Goal: Download file/media

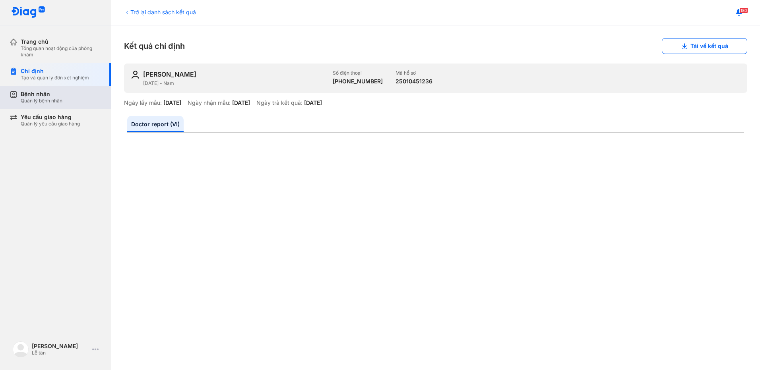
click at [75, 100] on div "Bệnh nhân Quản lý bệnh nhân" at bounding box center [61, 98] width 81 height 14
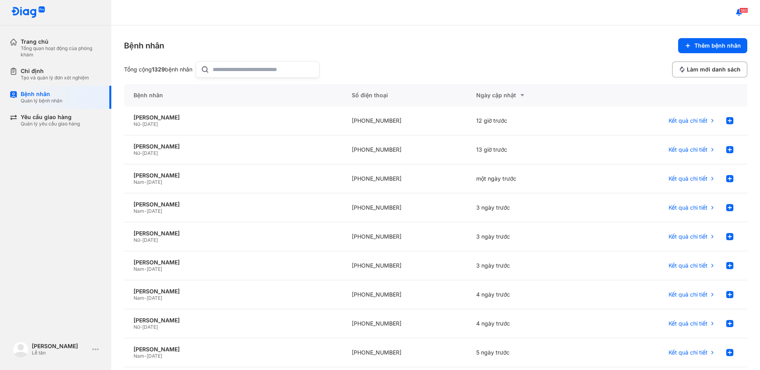
click at [244, 74] on input "text" at bounding box center [264, 70] width 102 height 16
type input "*******"
click at [244, 119] on div "[PERSON_NAME]" at bounding box center [233, 117] width 199 height 7
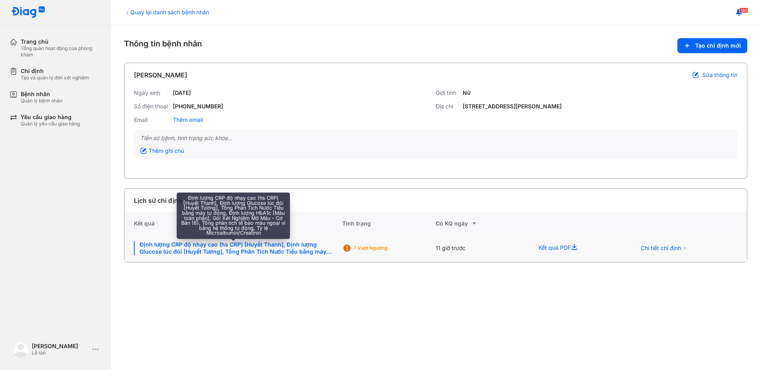
click at [182, 252] on div "Định lượng CRP độ nhạy cao (hs CRP) [Huyết Thanh], Định lượng Glucose lúc đói […" at bounding box center [233, 248] width 199 height 14
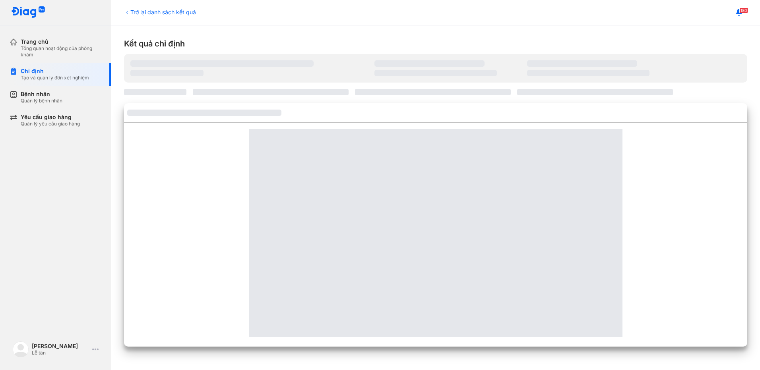
click at [324, 215] on div at bounding box center [436, 233] width 374 height 208
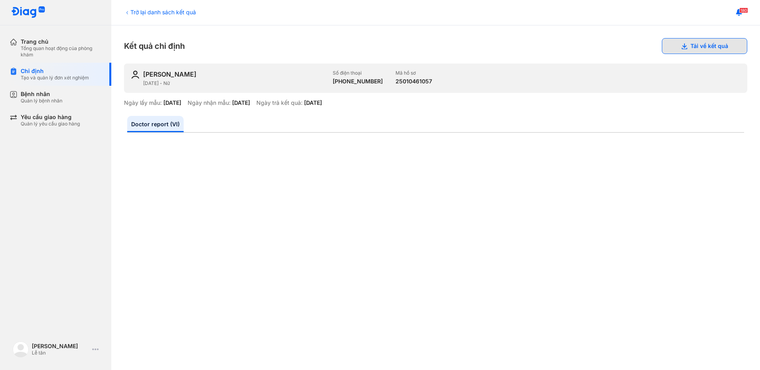
click at [709, 48] on button "Tải về kết quả" at bounding box center [704, 46] width 85 height 16
